Goal: Communication & Community: Answer question/provide support

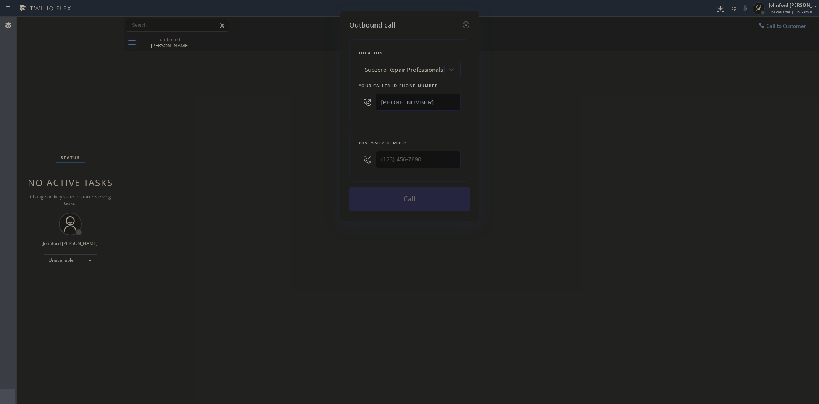
click at [361, 104] on div "[PHONE_NUMBER]" at bounding box center [410, 102] width 102 height 25
type input "[PHONE_NUMBER]"
drag, startPoint x: 338, startPoint y: 152, endPoint x: 300, endPoint y: 151, distance: 38.2
click at [327, 152] on div "Outbound call Location 4B2.Paid Subzero Repair Professionals ([US_STATE], Googl…" at bounding box center [409, 202] width 819 height 404
paste input "301) 254-6370"
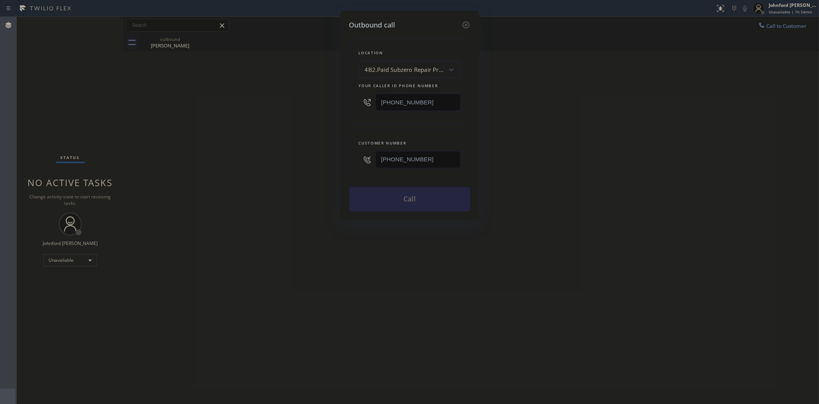
type input "[PHONE_NUMBER]"
click at [273, 146] on div "Outbound call Location 4B2.Paid Subzero Repair Professionals ([US_STATE], Googl…" at bounding box center [409, 202] width 819 height 404
click at [371, 196] on button "Call" at bounding box center [409, 199] width 121 height 24
drag, startPoint x: 268, startPoint y: 150, endPoint x: 253, endPoint y: 136, distance: 21.1
click at [258, 142] on div "Outbound call Location 4B2.Paid Subzero Repair Professionals ([US_STATE], Googl…" at bounding box center [409, 202] width 819 height 404
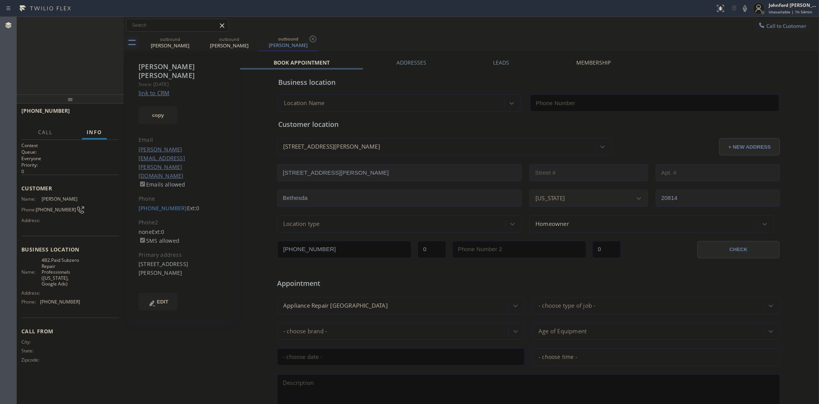
type input "[PHONE_NUMBER]"
click at [742, 10] on icon at bounding box center [745, 8] width 9 height 9
click at [104, 111] on button "HANG UP" at bounding box center [102, 114] width 36 height 11
click at [54, 299] on span "[PHONE_NUMBER]" at bounding box center [60, 302] width 40 height 6
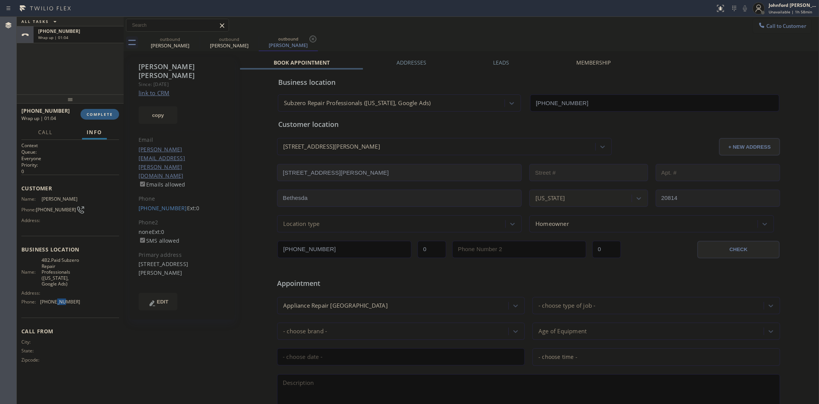
click at [54, 299] on span "[PHONE_NUMBER]" at bounding box center [60, 302] width 40 height 6
copy span "[PHONE_NUMBER]"
click at [102, 120] on div "[PHONE_NUMBER] Wrap up | 01:05 COMPLETE" at bounding box center [70, 114] width 98 height 20
click at [106, 111] on span "COMPLETE" at bounding box center [100, 113] width 26 height 5
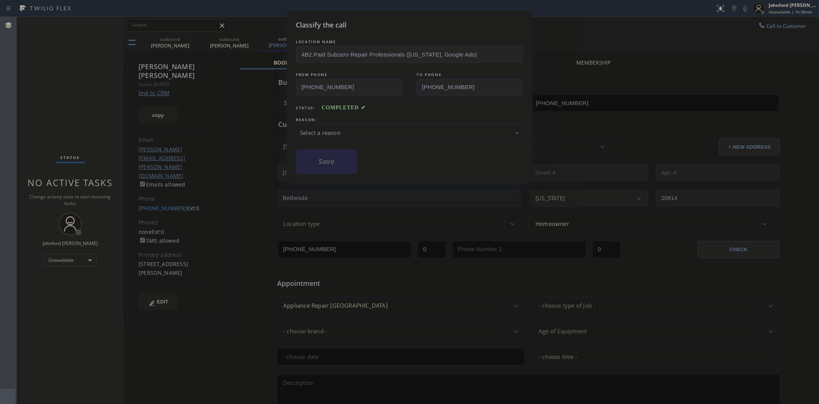
click at [358, 131] on div "Select a reason" at bounding box center [409, 132] width 219 height 9
click at [334, 149] on button "Save" at bounding box center [326, 161] width 61 height 24
click at [320, 164] on button "Save" at bounding box center [326, 161] width 61 height 24
type input "[PHONE_NUMBER]"
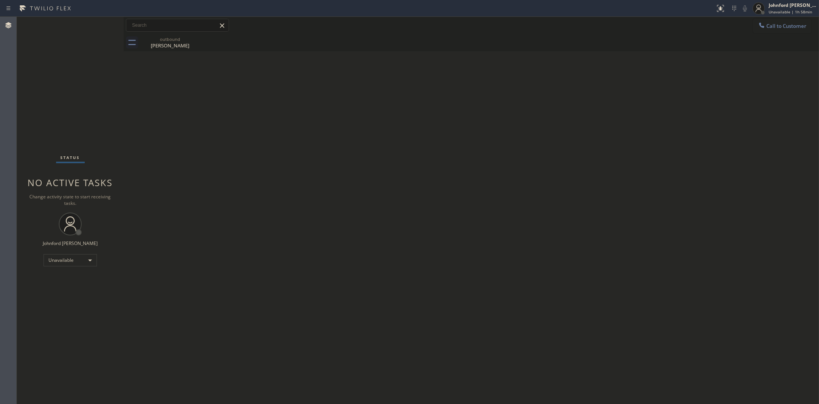
click at [636, 144] on div "Back to Dashboard Change Sender ID Customers Technicians Select a contact Outbo…" at bounding box center [472, 210] width 696 height 387
click at [64, 257] on div "Unavailable" at bounding box center [70, 260] width 53 height 12
click at [64, 257] on div at bounding box center [409, 202] width 819 height 404
click at [64, 257] on div "Unavailable" at bounding box center [70, 260] width 53 height 12
click at [65, 269] on li "Offline" at bounding box center [70, 270] width 52 height 9
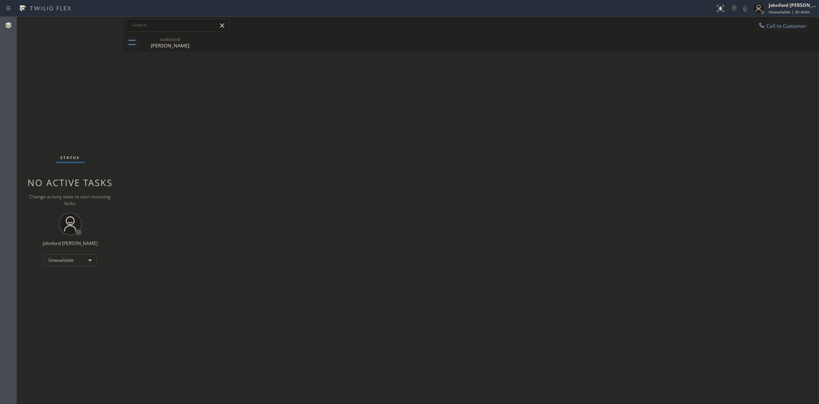
drag, startPoint x: 262, startPoint y: 201, endPoint x: 348, endPoint y: 173, distance: 90.8
click at [266, 198] on div "Back to Dashboard Change Sender ID Customers Technicians Select a contact Outbo…" at bounding box center [472, 210] width 696 height 387
click at [776, 11] on span "Unavailable | 2h 5min" at bounding box center [789, 11] width 41 height 5
click at [750, 76] on span "Log out" at bounding box center [756, 74] width 16 height 6
